Goal: Find specific page/section: Find specific page/section

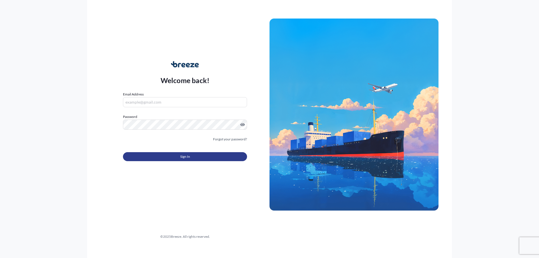
type input "[EMAIL_ADDRESS][DOMAIN_NAME]"
click at [185, 159] on span "Sign In" at bounding box center [185, 157] width 10 height 6
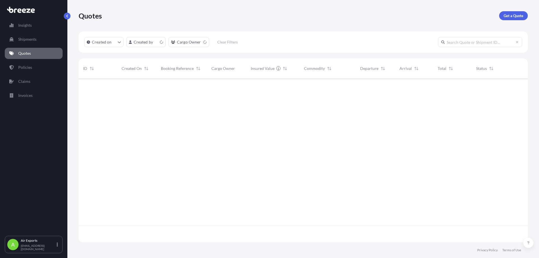
scroll to position [163, 445]
click at [29, 67] on p "Policies" at bounding box center [25, 68] width 14 height 6
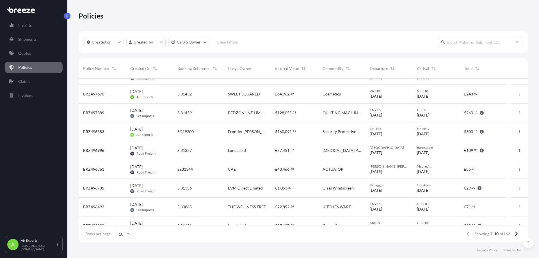
scroll to position [42, 0]
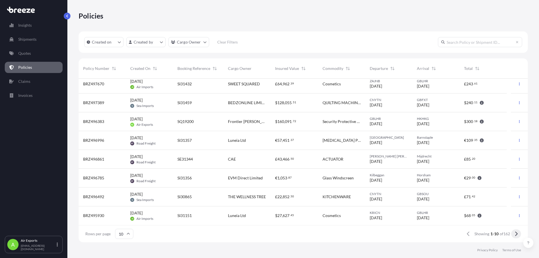
click at [514, 233] on button at bounding box center [516, 233] width 10 height 9
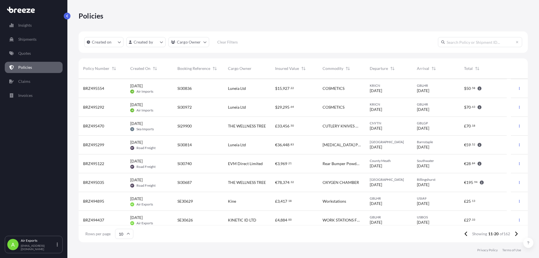
scroll to position [0, 0]
click at [515, 235] on icon at bounding box center [516, 233] width 3 height 5
click at [215, 165] on div "SQ16211" at bounding box center [199, 163] width 42 height 6
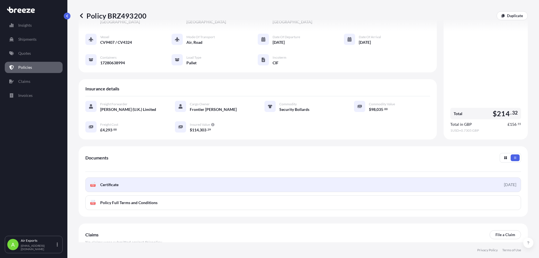
scroll to position [56, 0]
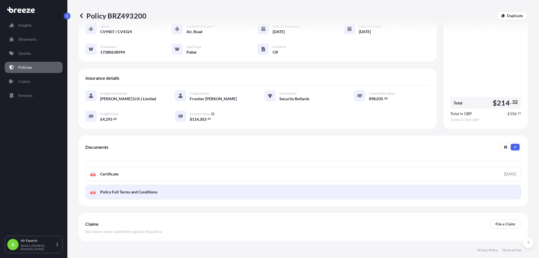
click at [132, 189] on span "Policy Full Terms and Conditions" at bounding box center [128, 192] width 57 height 6
